Goal: Transaction & Acquisition: Purchase product/service

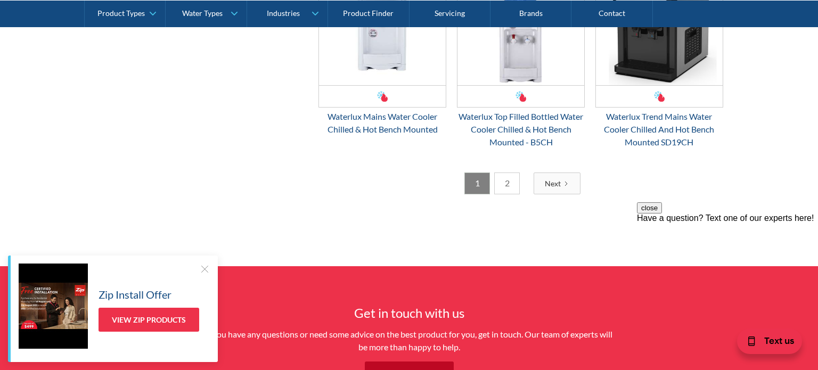
scroll to position [1804, 0]
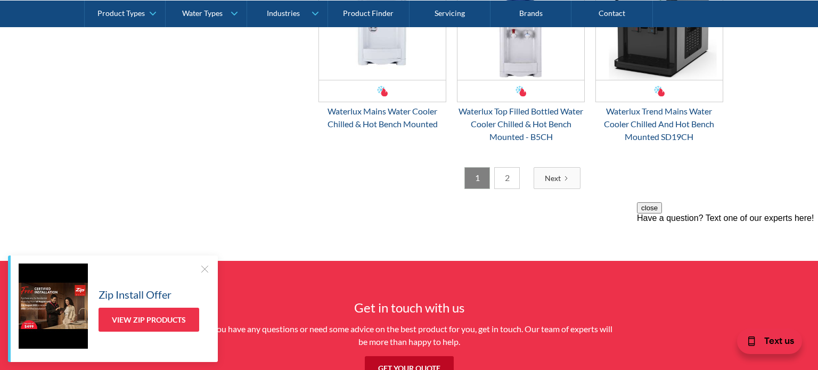
click at [510, 176] on link "2" at bounding box center [507, 178] width 26 height 22
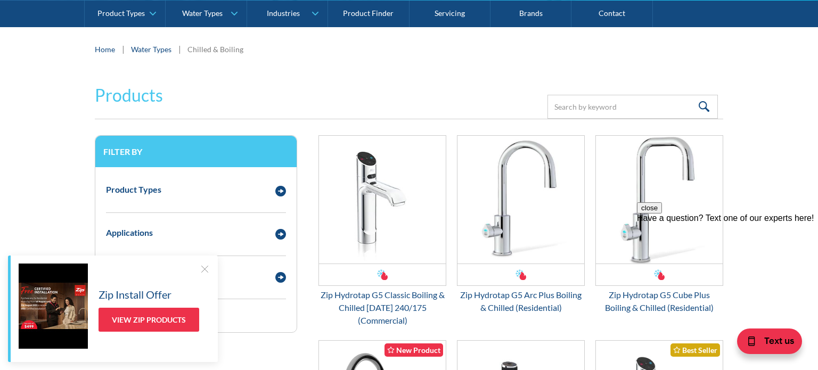
scroll to position [174, 0]
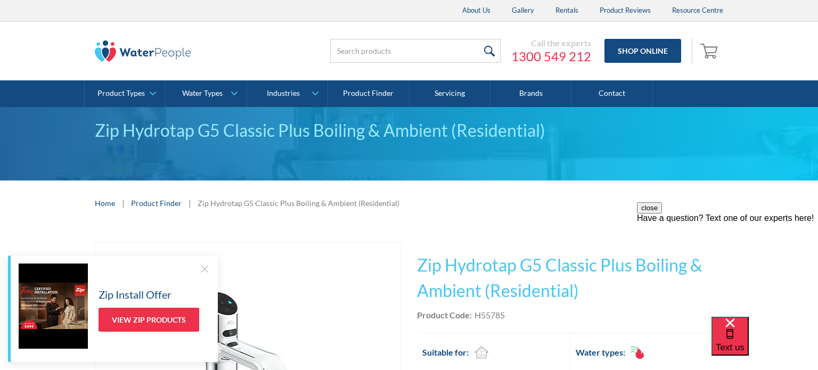
click at [316, 13] on div "About Us Gallery Rentals Product Reviews Resource Centre" at bounding box center [409, 10] width 650 height 21
